Goal: Check status: Check status

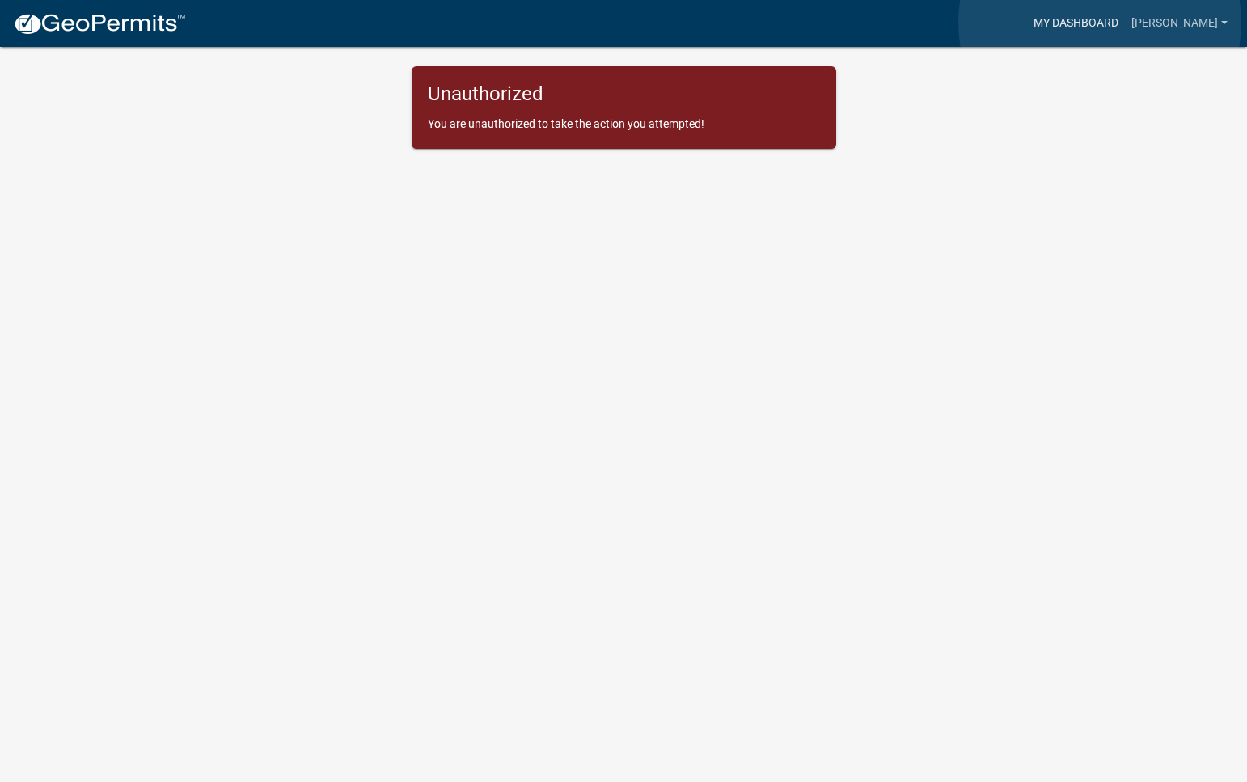
click at [1099, 23] on link "My Dashboard" at bounding box center [1076, 23] width 98 height 31
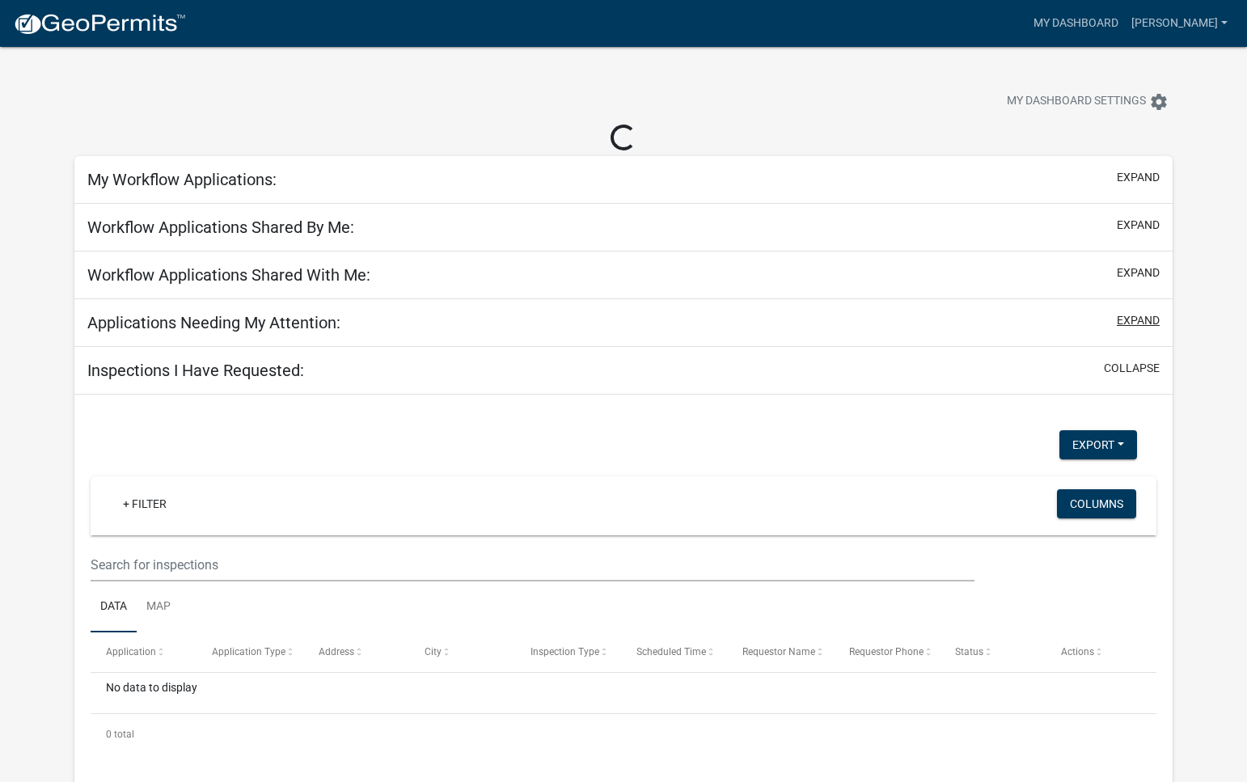
click at [1138, 347] on div "Applications Needing My Attention: expand" at bounding box center [623, 323] width 1098 height 48
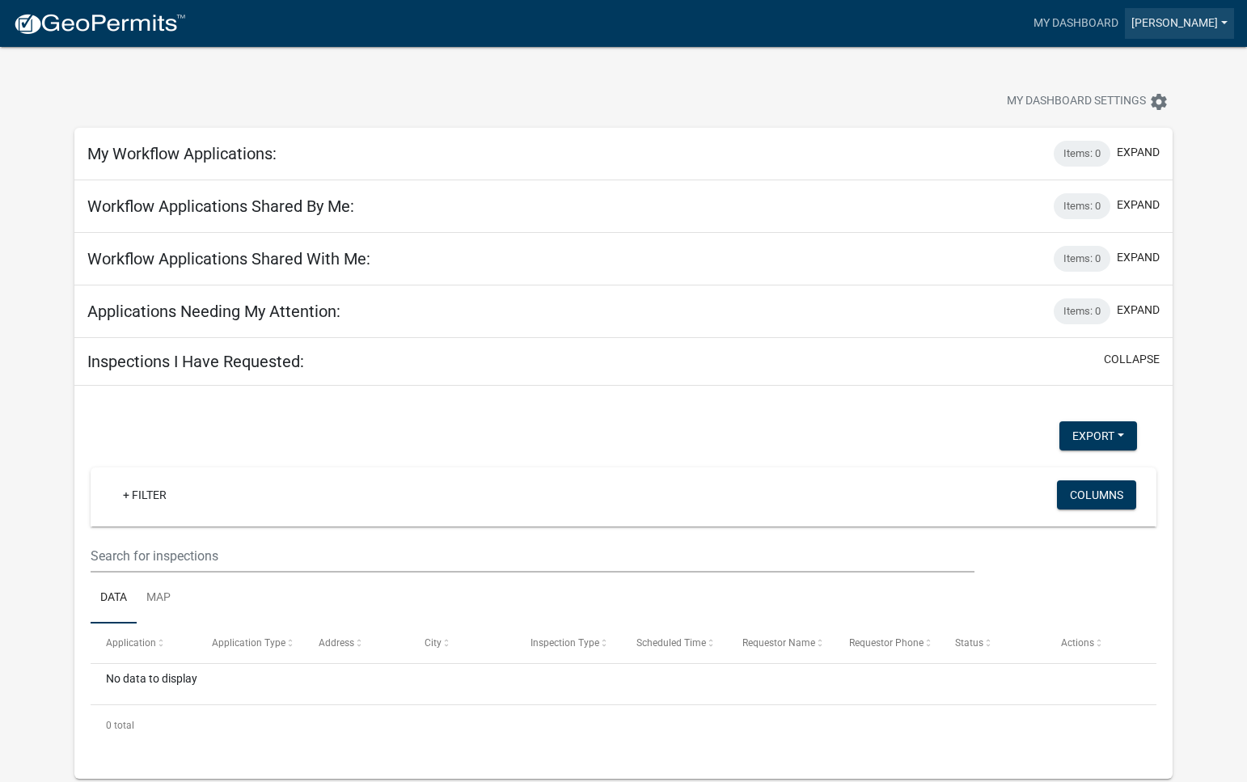
click at [1219, 22] on link "[PERSON_NAME]" at bounding box center [1179, 23] width 109 height 31
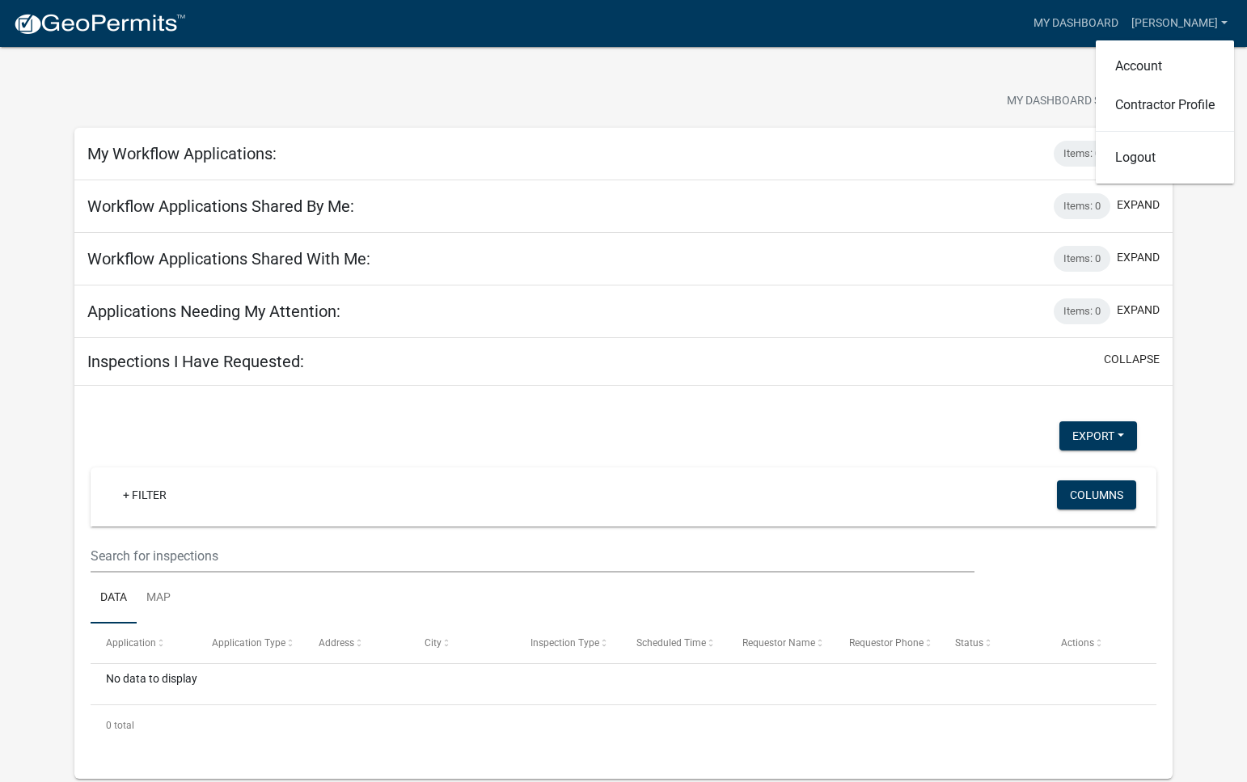
click at [951, 87] on div "My Dashboard Settings settings" at bounding box center [623, 84] width 1122 height 74
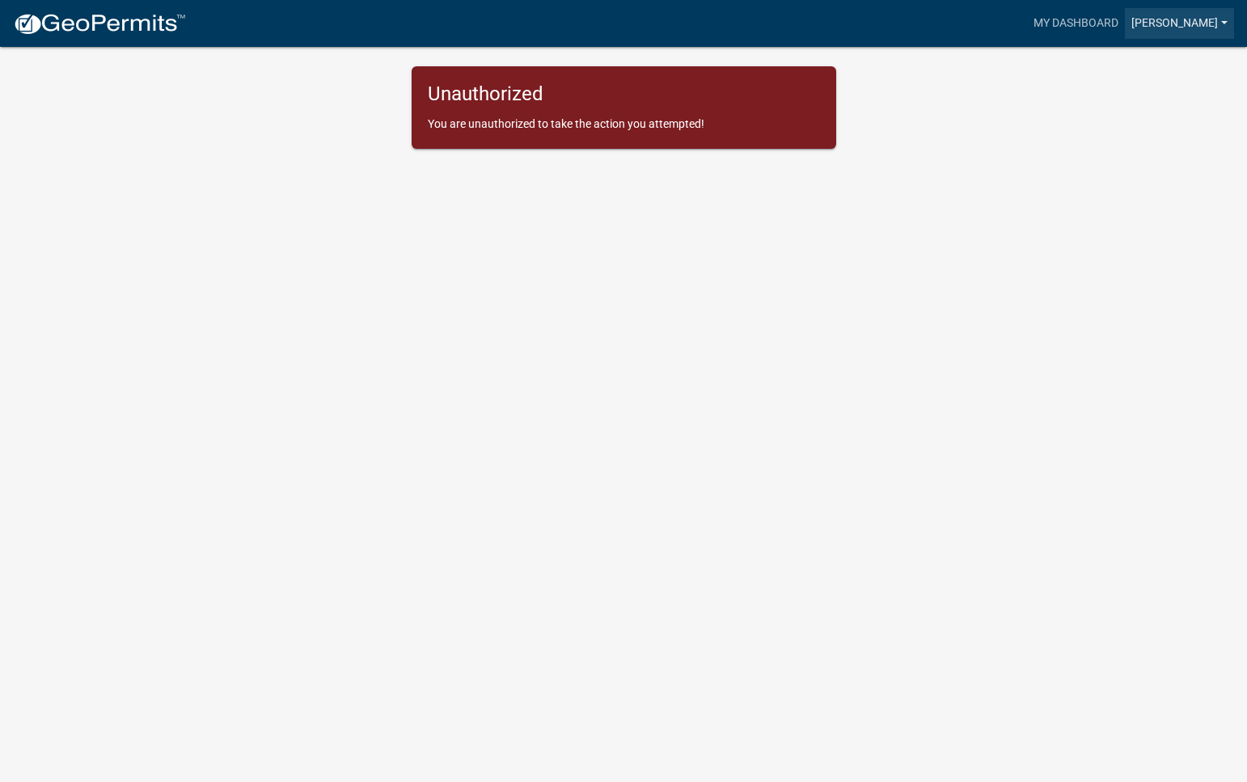
click at [1221, 23] on link "[PERSON_NAME]" at bounding box center [1179, 23] width 109 height 31
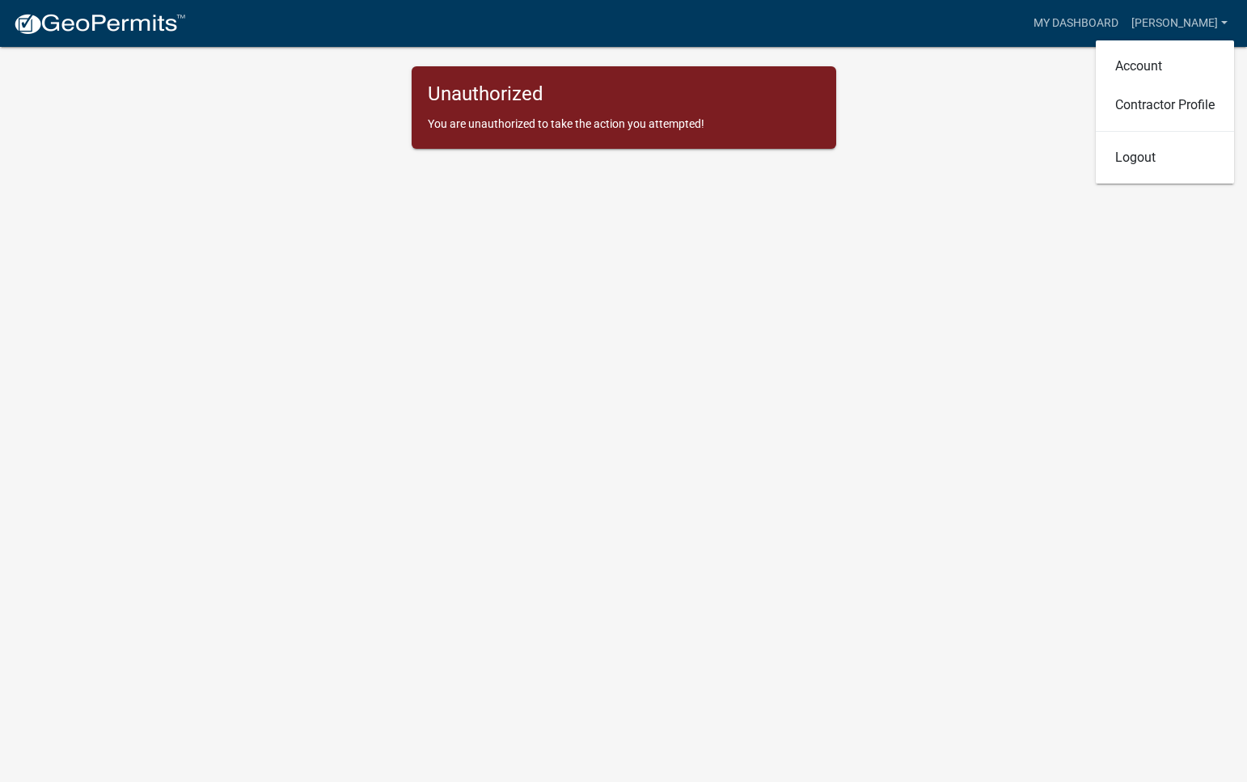
click at [969, 194] on body "Internet Explorer does NOT work with GeoPermits. Get a new browser for more sec…" at bounding box center [623, 410] width 1247 height 782
click at [1219, 20] on link "[PERSON_NAME]" at bounding box center [1179, 23] width 109 height 31
click at [1026, 149] on div "Unauthorized You are unauthorized to take the action you attempted!" at bounding box center [623, 107] width 897 height 82
